Goal: Find specific page/section: Find specific page/section

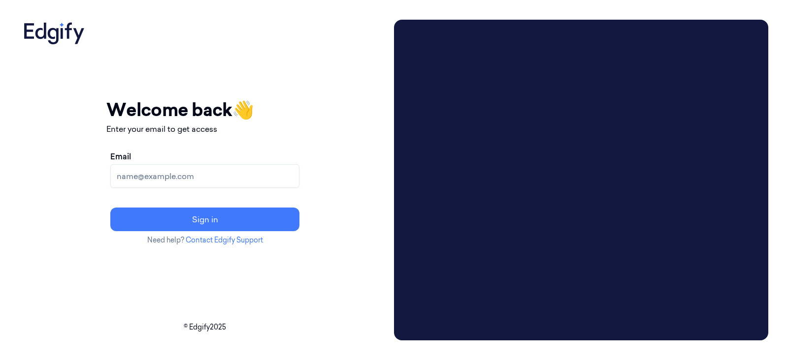
click at [191, 178] on input "Email" at bounding box center [204, 176] width 189 height 24
type input "samantra.sweta@heb.com"
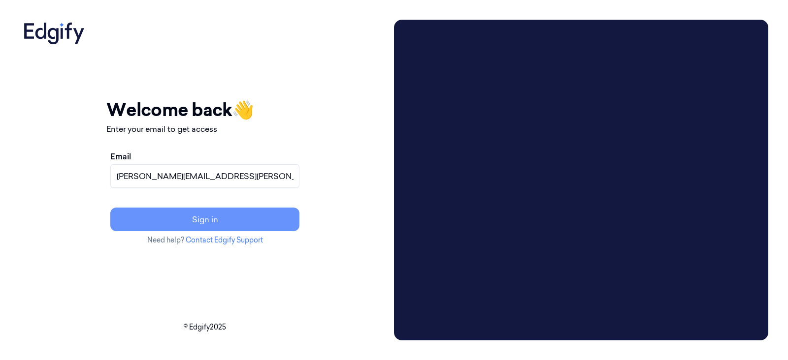
click at [248, 217] on button "Sign in" at bounding box center [204, 220] width 189 height 24
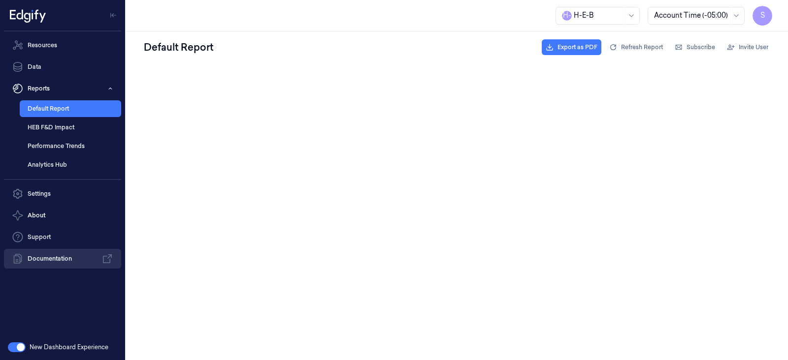
click at [61, 259] on link "Documentation" at bounding box center [62, 259] width 117 height 20
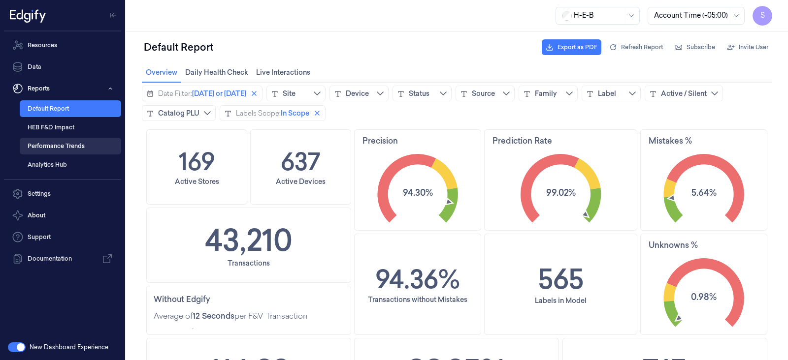
click at [59, 148] on link "Performance Trends" at bounding box center [70, 146] width 101 height 17
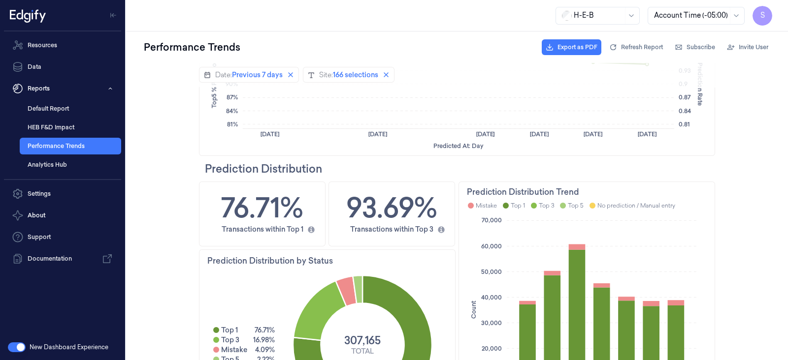
scroll to position [795, 0]
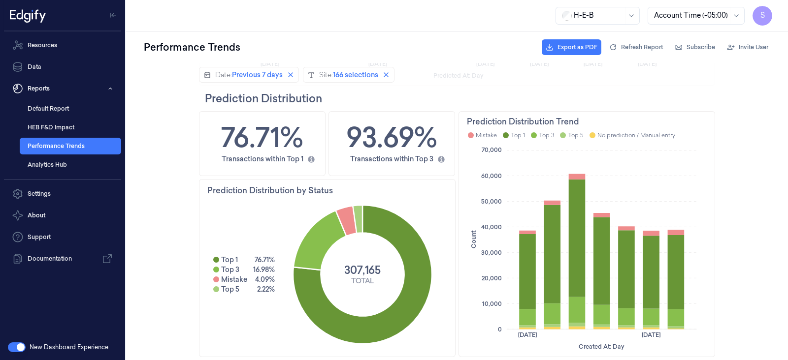
click at [22, 346] on button "button" at bounding box center [17, 348] width 18 height 10
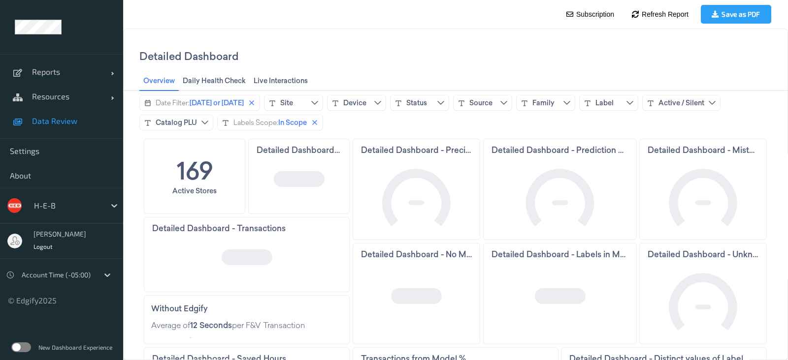
click at [63, 126] on link "Data Review" at bounding box center [61, 121] width 123 height 25
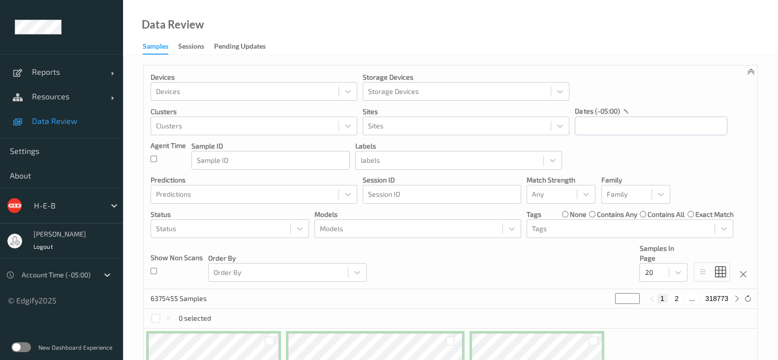
click at [22, 347] on label at bounding box center [21, 348] width 20 height 10
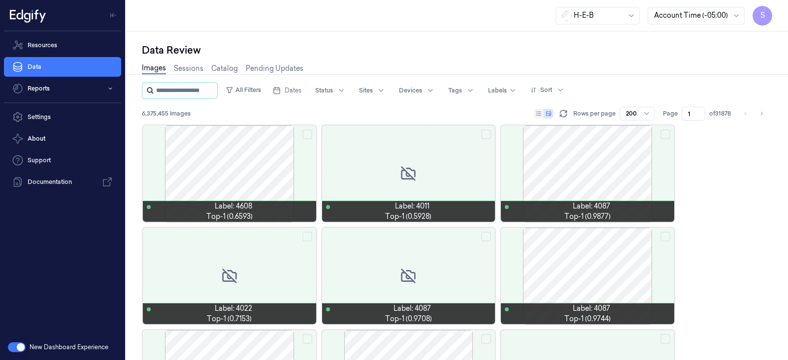
click at [189, 90] on input "string" at bounding box center [185, 91] width 59 height 16
click at [253, 88] on button "All Filters" at bounding box center [243, 90] width 43 height 16
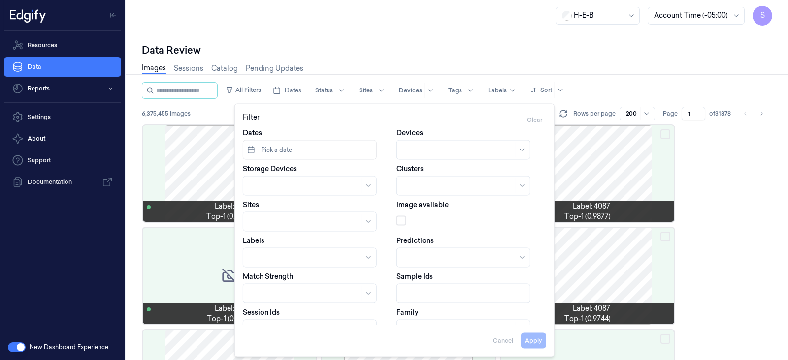
click at [16, 346] on button "button" at bounding box center [17, 348] width 18 height 10
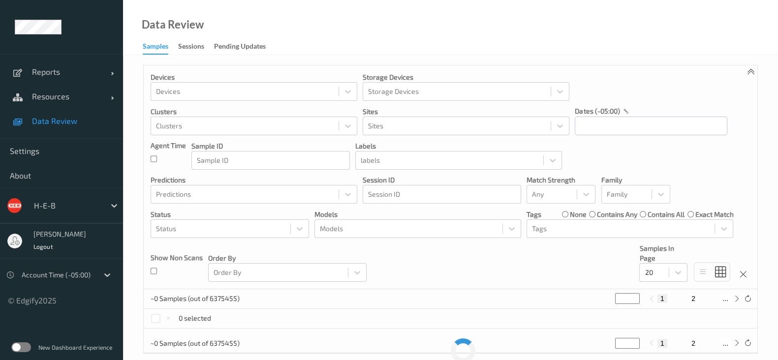
click at [51, 117] on span "Data Review" at bounding box center [72, 121] width 81 height 10
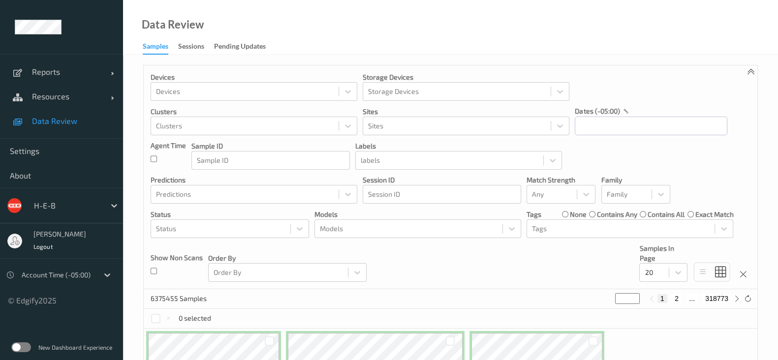
click at [23, 349] on label at bounding box center [21, 348] width 20 height 10
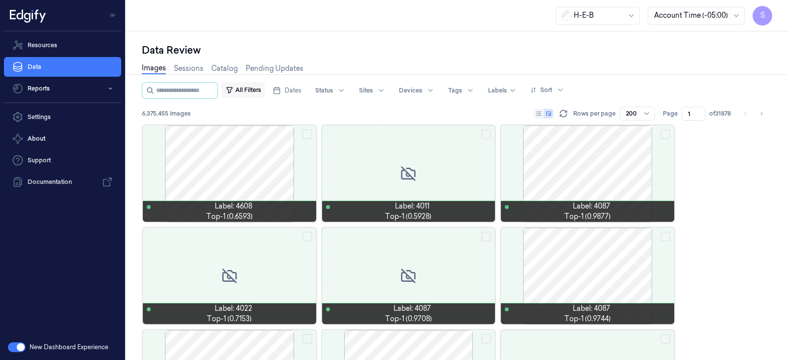
click at [264, 92] on button "All Filters" at bounding box center [243, 90] width 43 height 16
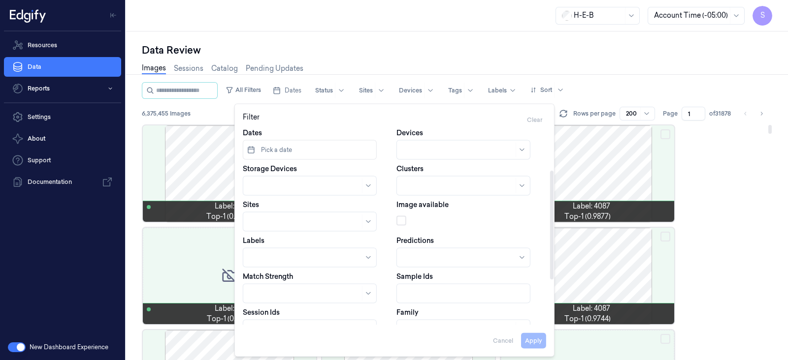
scroll to position [159, 0]
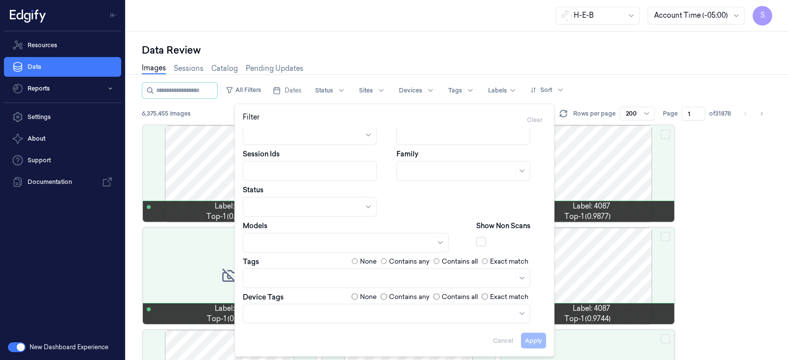
click at [559, 50] on div "Data Review" at bounding box center [457, 50] width 630 height 14
